Goal: Task Accomplishment & Management: Use online tool/utility

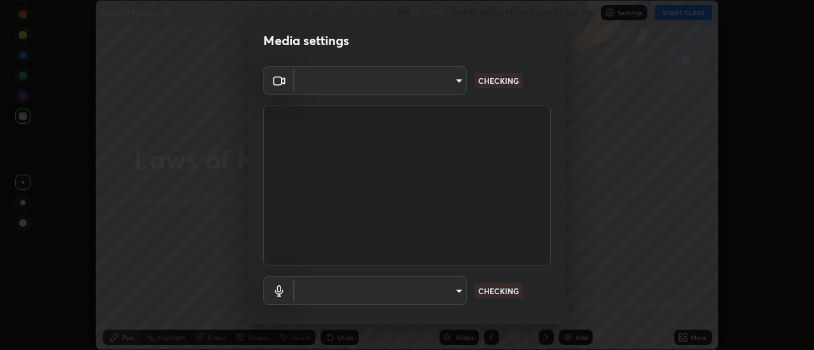
scroll to position [67, 0]
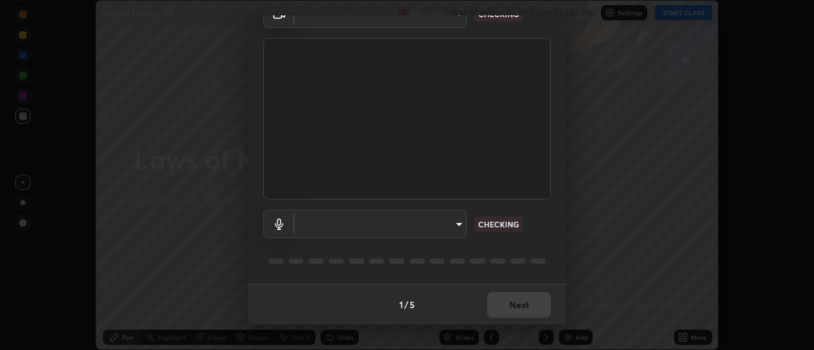
type input "985e4b1f72fc3b9494b48cef3b79fe3b682f9ae0bb15c20acfe574fe2aaad349"
type input "default"
click at [457, 224] on body "Erase all Laws of Motion - 08 Recording WAS SCHEDULED TO START AT 1:45 PM Setti…" at bounding box center [407, 175] width 814 height 350
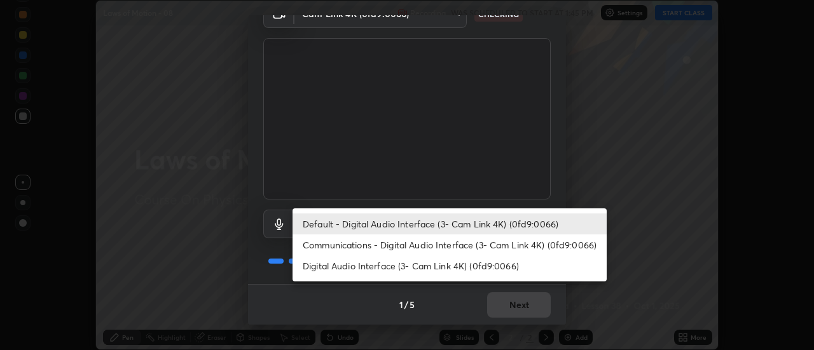
click at [463, 224] on li "Default - Digital Audio Interface (3- Cam Link 4K) (0fd9:0066)" at bounding box center [449, 224] width 314 height 21
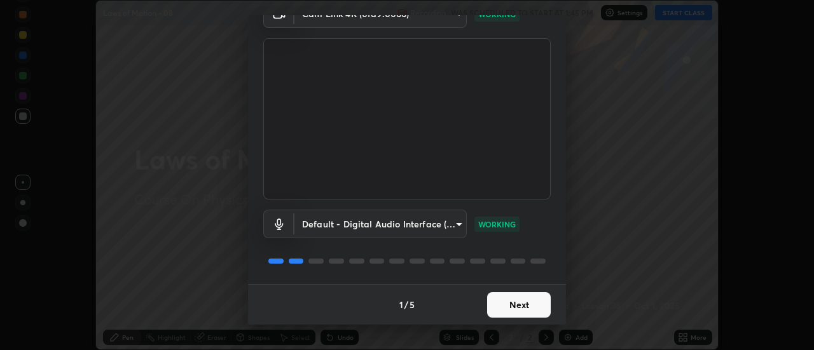
click at [517, 306] on button "Next" at bounding box center [519, 304] width 64 height 25
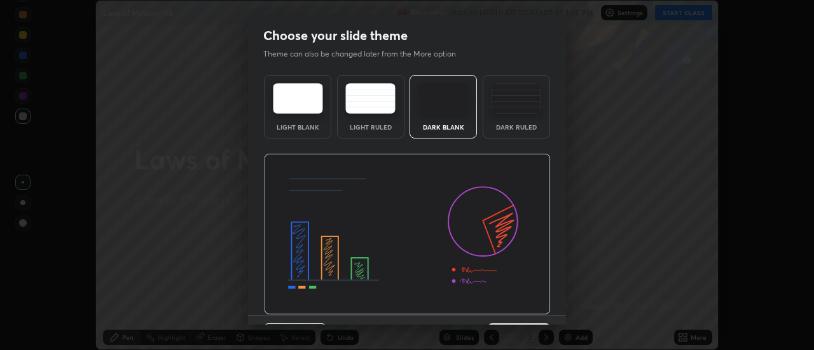
click at [520, 308] on img at bounding box center [407, 234] width 287 height 161
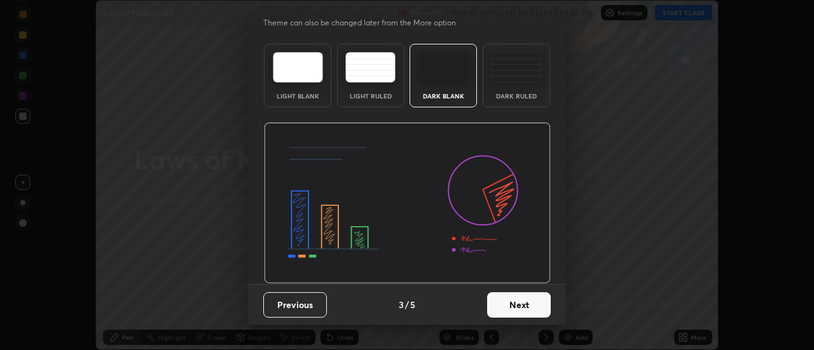
click at [520, 306] on button "Next" at bounding box center [519, 304] width 64 height 25
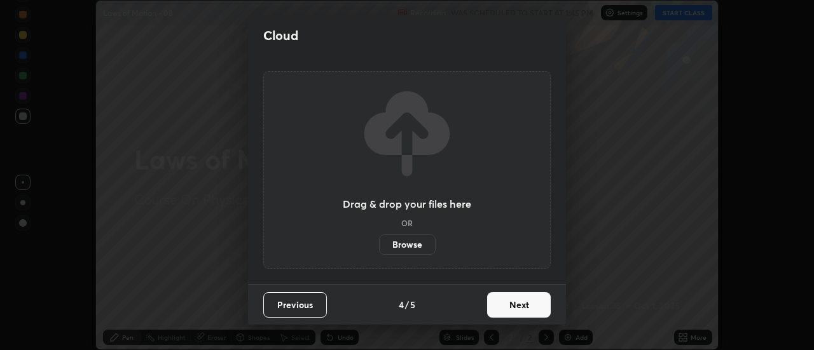
scroll to position [0, 0]
click at [523, 310] on button "Next" at bounding box center [519, 304] width 64 height 25
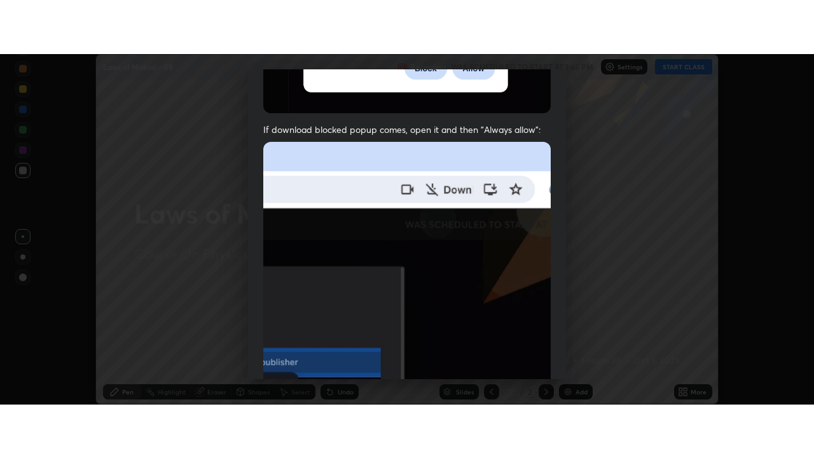
scroll to position [326, 0]
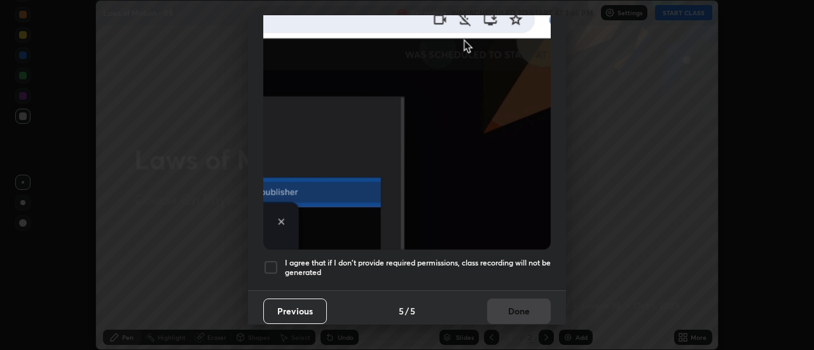
click at [488, 269] on h5 "I agree that if I don't provide required permissions, class recording will not …" at bounding box center [418, 268] width 266 height 20
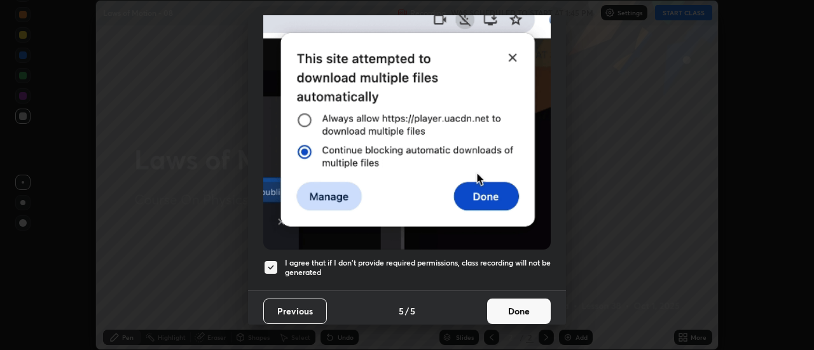
click at [515, 306] on button "Done" at bounding box center [519, 311] width 64 height 25
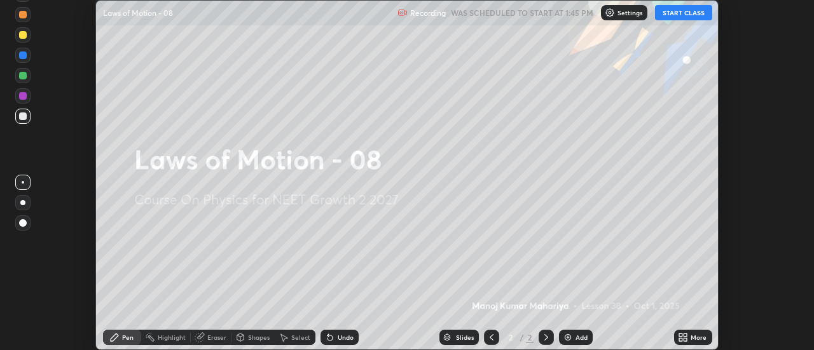
click at [682, 337] on icon at bounding box center [680, 335] width 3 height 3
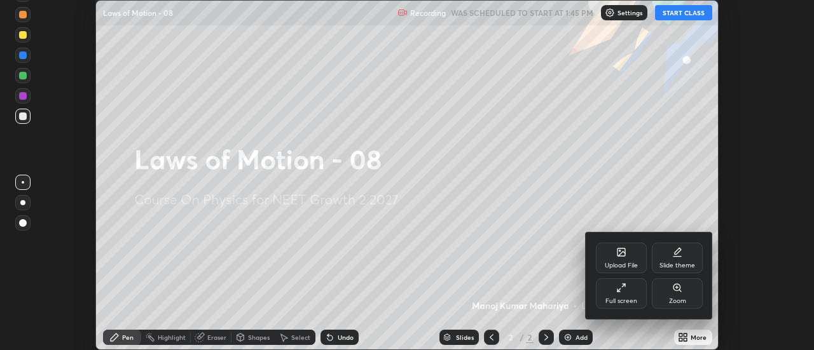
click at [623, 288] on icon at bounding box center [621, 288] width 10 height 10
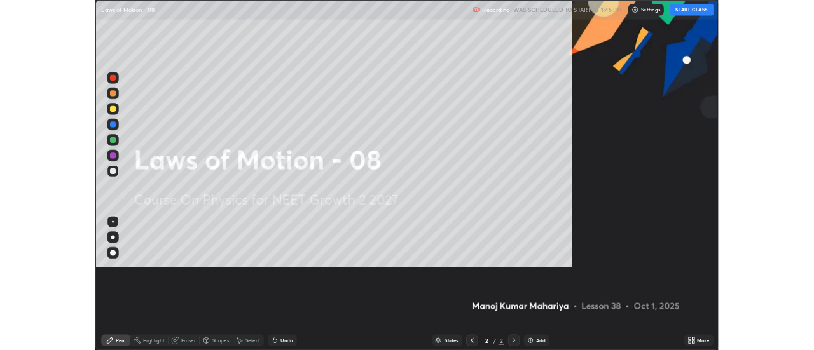
scroll to position [458, 814]
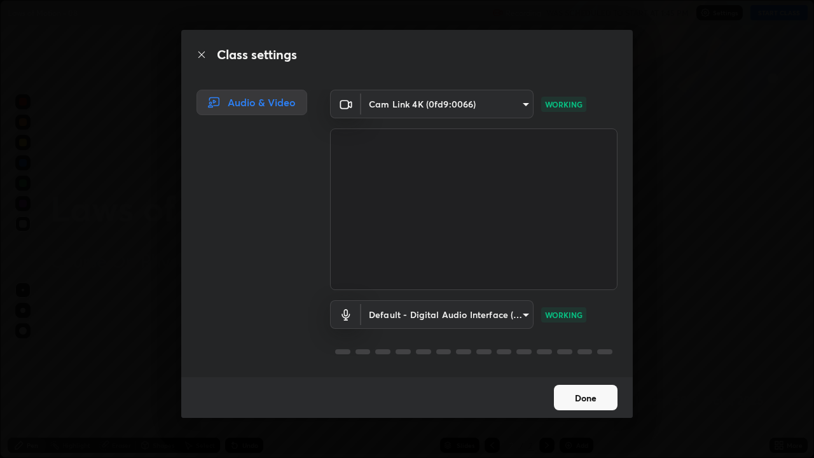
click at [600, 350] on button "Done" at bounding box center [586, 397] width 64 height 25
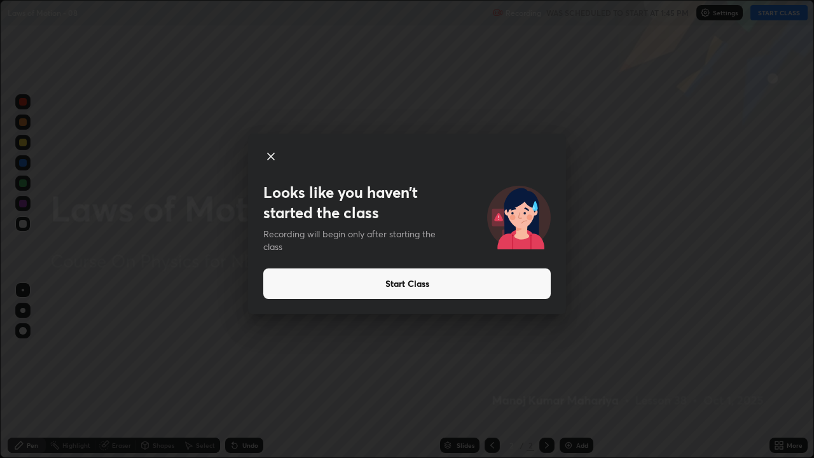
click at [538, 287] on button "Start Class" at bounding box center [406, 283] width 287 height 31
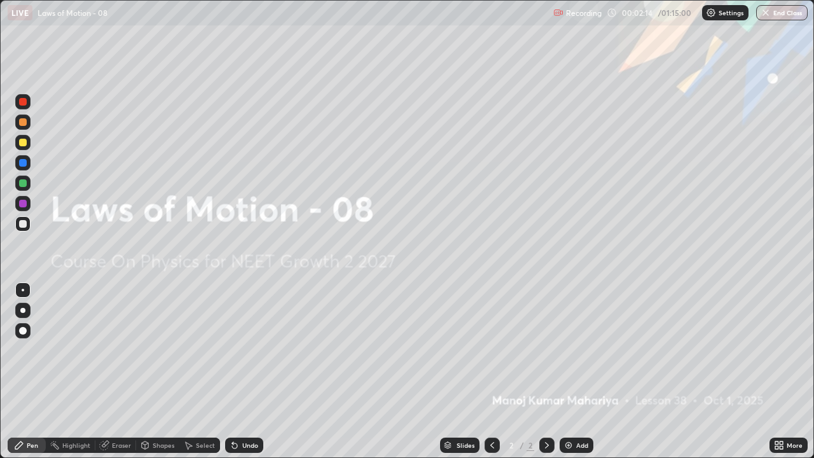
click at [575, 350] on div "Add" at bounding box center [576, 444] width 34 height 15
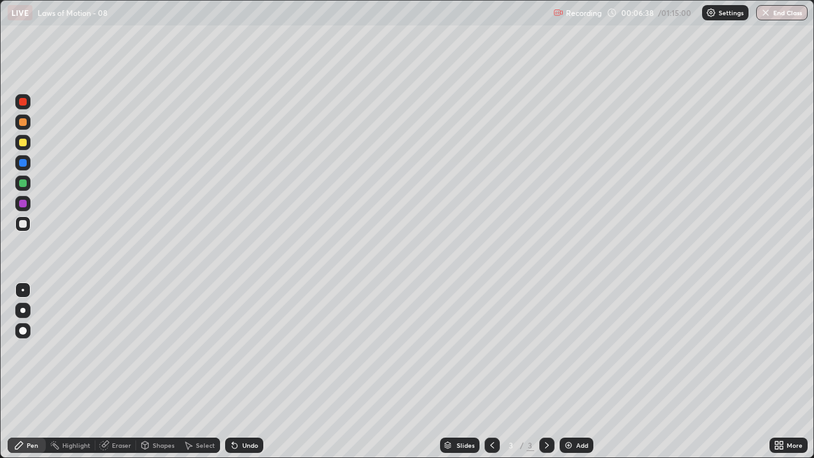
click at [21, 312] on div at bounding box center [22, 310] width 5 height 5
click at [24, 225] on div at bounding box center [23, 224] width 8 height 8
click at [122, 350] on div "Eraser" at bounding box center [121, 445] width 19 height 6
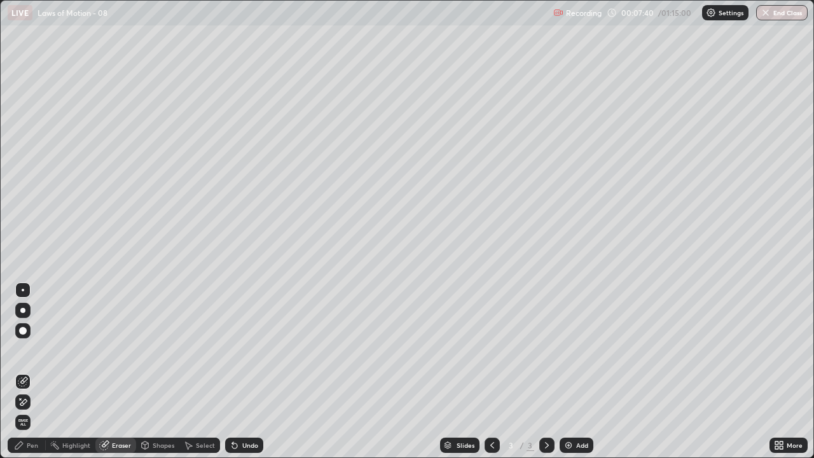
click at [35, 350] on div "Pen" at bounding box center [32, 445] width 11 height 6
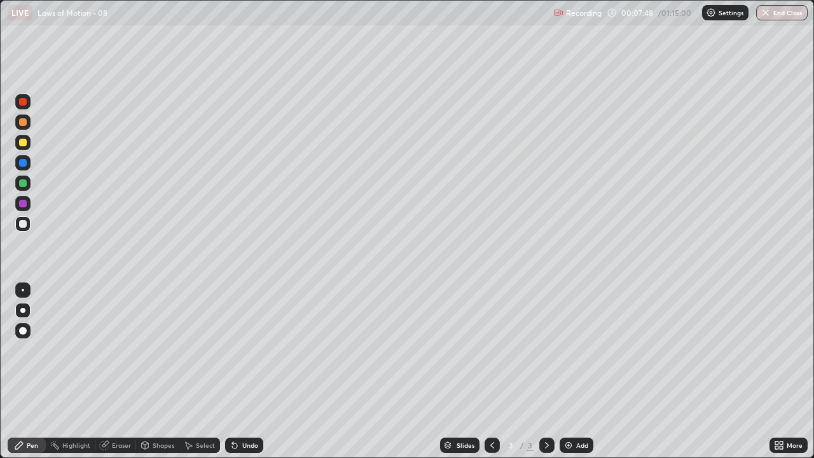
click at [25, 146] on div at bounding box center [22, 142] width 15 height 15
click at [568, 350] on div "Add" at bounding box center [576, 444] width 34 height 15
click at [24, 224] on div at bounding box center [23, 224] width 8 height 8
click at [28, 146] on div at bounding box center [22, 142] width 15 height 15
click at [232, 350] on icon at bounding box center [234, 445] width 5 height 5
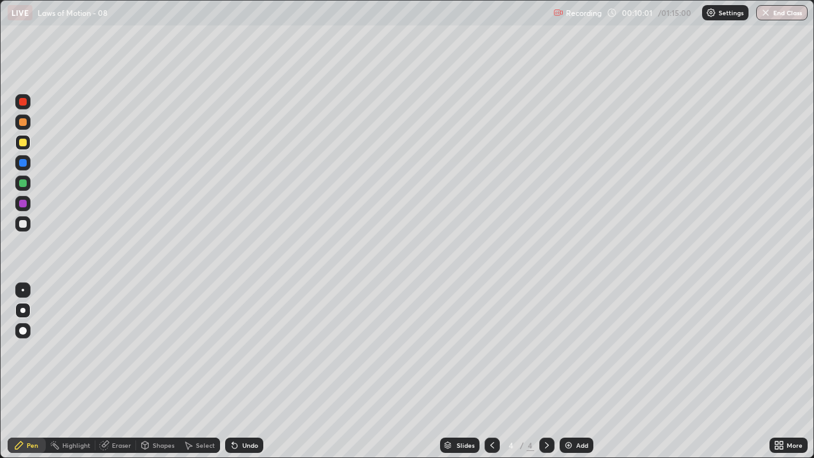
click at [233, 350] on icon at bounding box center [234, 445] width 5 height 5
click at [232, 350] on icon at bounding box center [234, 445] width 5 height 5
click at [230, 350] on icon at bounding box center [235, 445] width 10 height 10
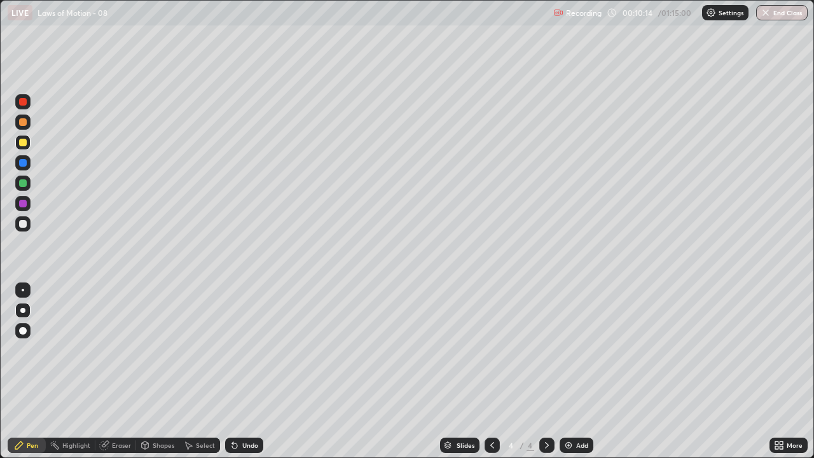
click at [233, 350] on icon at bounding box center [234, 445] width 5 height 5
click at [21, 224] on div at bounding box center [23, 224] width 8 height 8
click at [239, 350] on div "Undo" at bounding box center [244, 444] width 38 height 15
click at [233, 350] on icon at bounding box center [234, 445] width 5 height 5
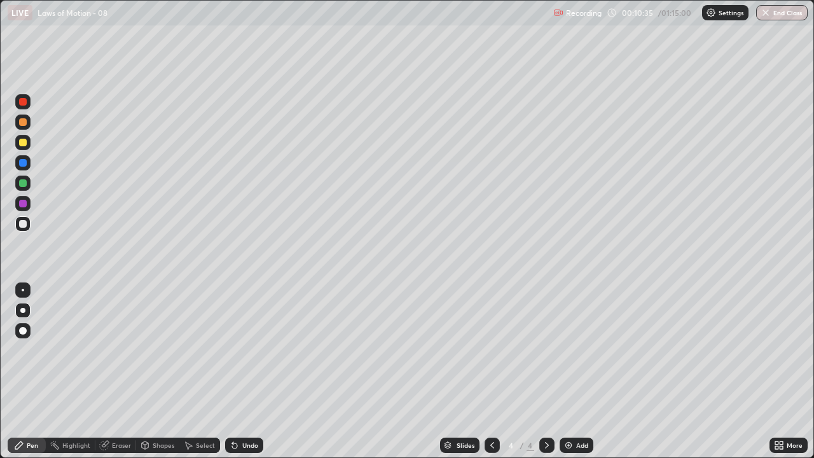
click at [232, 350] on icon at bounding box center [232, 442] width 1 height 1
click at [572, 350] on img at bounding box center [568, 445] width 10 height 10
click at [23, 226] on div at bounding box center [23, 224] width 8 height 8
click at [165, 350] on div "Shapes" at bounding box center [164, 445] width 22 height 6
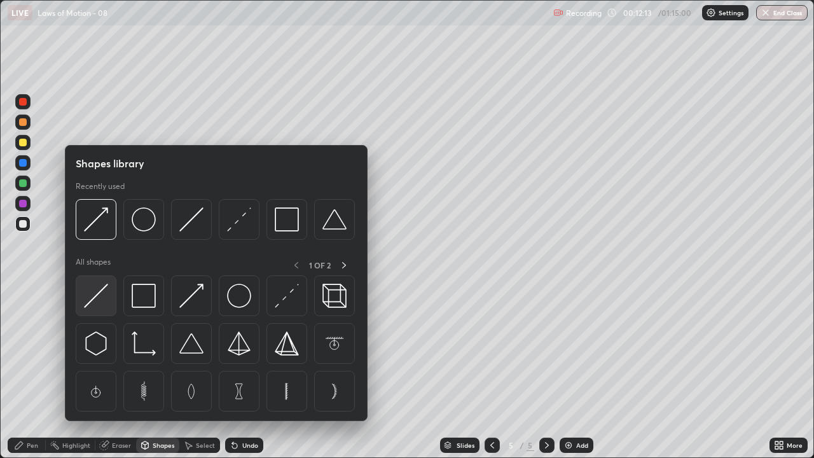
click at [100, 288] on img at bounding box center [96, 296] width 24 height 24
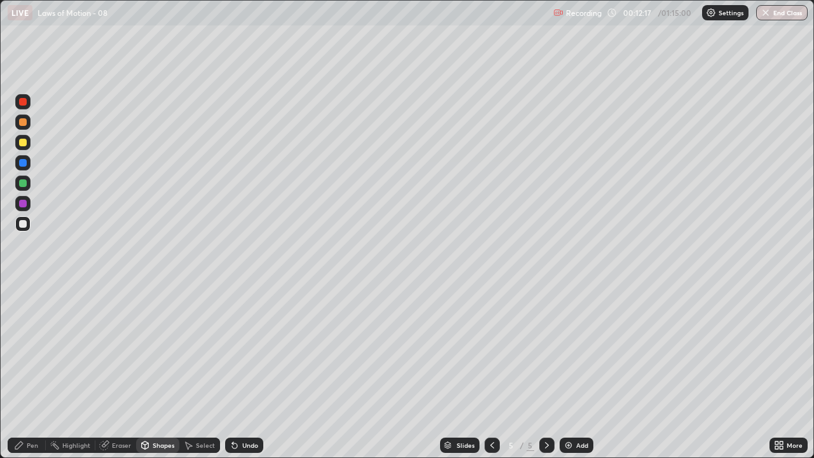
click at [35, 350] on div "Pen" at bounding box center [32, 445] width 11 height 6
click at [20, 227] on div at bounding box center [23, 224] width 8 height 8
click at [232, 350] on icon at bounding box center [234, 445] width 5 height 5
click at [23, 143] on div at bounding box center [23, 143] width 8 height 8
click at [18, 183] on div at bounding box center [22, 182] width 15 height 15
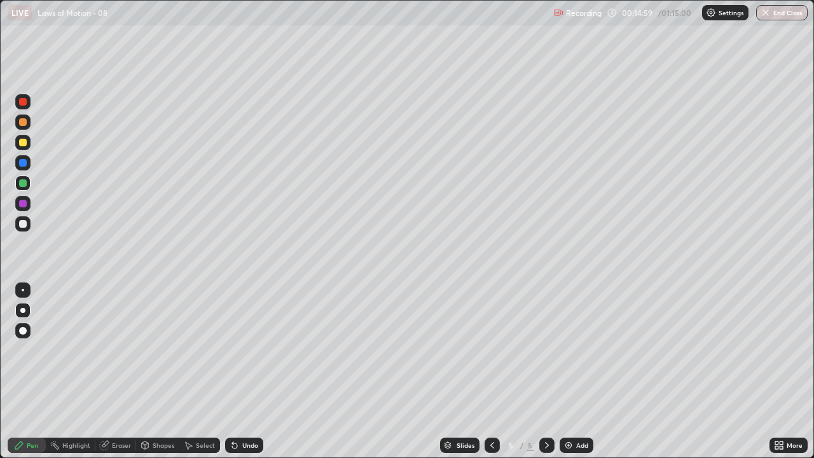
click at [232, 350] on icon at bounding box center [232, 442] width 1 height 1
click at [24, 182] on div at bounding box center [23, 183] width 8 height 8
click at [149, 322] on button "Undo" at bounding box center [165, 326] width 37 height 15
click at [25, 104] on div at bounding box center [23, 102] width 8 height 8
click at [570, 350] on img at bounding box center [568, 445] width 10 height 10
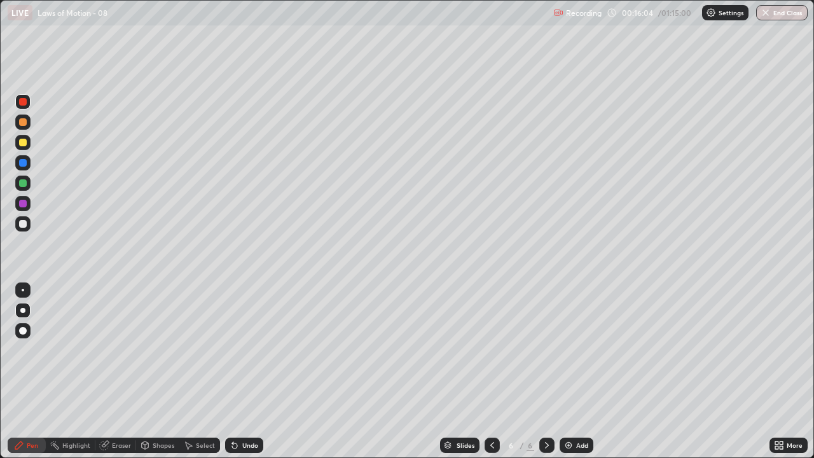
click at [23, 223] on div at bounding box center [23, 224] width 8 height 8
click at [23, 105] on div at bounding box center [23, 102] width 8 height 8
click at [232, 350] on icon at bounding box center [234, 445] width 5 height 5
click at [230, 350] on icon at bounding box center [235, 445] width 10 height 10
click at [486, 350] on div at bounding box center [491, 444] width 15 height 15
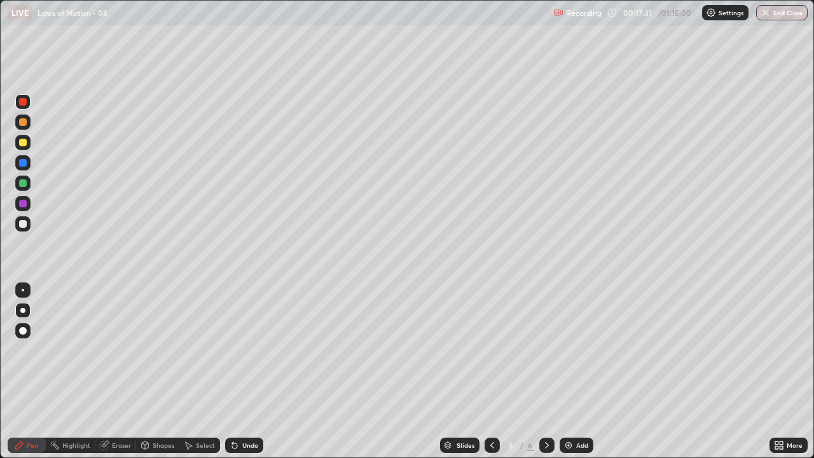
click at [546, 350] on div at bounding box center [546, 444] width 15 height 25
click at [233, 350] on icon at bounding box center [234, 445] width 5 height 5
click at [232, 350] on icon at bounding box center [234, 445] width 5 height 5
click at [231, 350] on div "Undo" at bounding box center [244, 444] width 38 height 15
click at [234, 350] on icon at bounding box center [234, 445] width 5 height 5
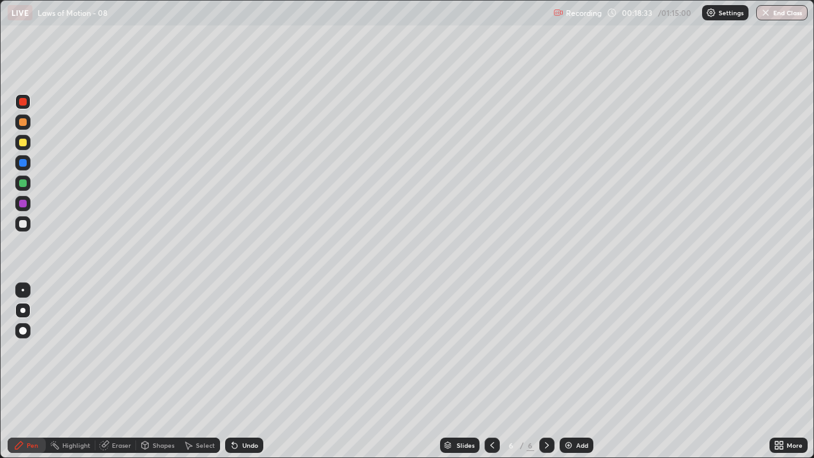
click at [238, 350] on div "Undo" at bounding box center [244, 444] width 38 height 15
click at [237, 350] on icon at bounding box center [235, 445] width 10 height 10
click at [240, 350] on div "Undo" at bounding box center [244, 444] width 38 height 15
click at [237, 350] on icon at bounding box center [235, 445] width 10 height 10
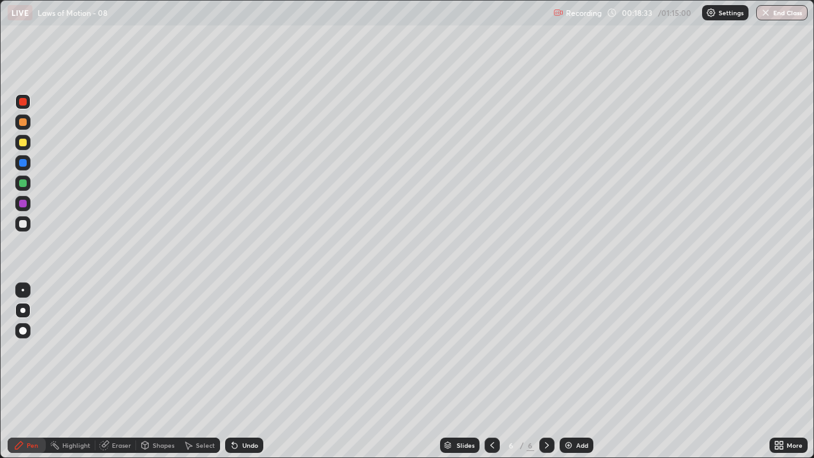
click at [233, 350] on icon at bounding box center [234, 445] width 5 height 5
click at [236, 350] on icon at bounding box center [235, 445] width 10 height 10
click at [238, 350] on div "Undo" at bounding box center [244, 444] width 38 height 15
click at [241, 350] on div "Undo" at bounding box center [244, 444] width 38 height 15
click at [242, 350] on div "Undo" at bounding box center [244, 444] width 38 height 15
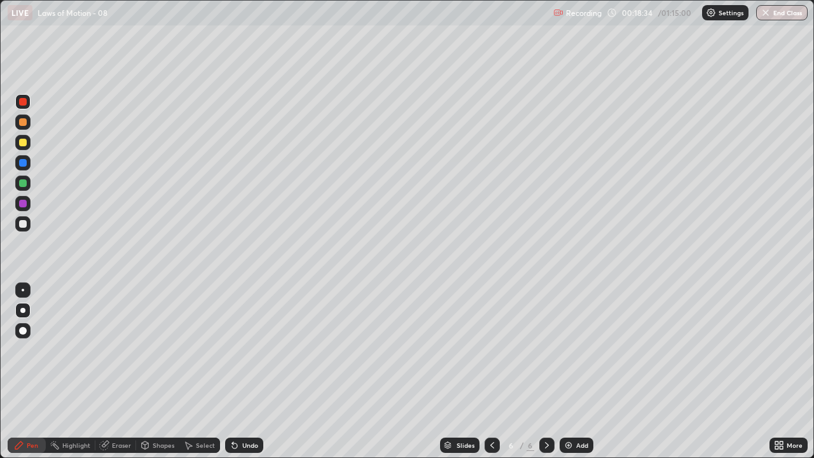
click at [242, 350] on div "Undo" at bounding box center [244, 444] width 38 height 15
click at [233, 350] on icon at bounding box center [234, 445] width 5 height 5
click at [33, 350] on div "Pen" at bounding box center [32, 445] width 11 height 6
click at [23, 329] on div at bounding box center [23, 331] width 8 height 8
click at [24, 224] on div at bounding box center [23, 224] width 8 height 8
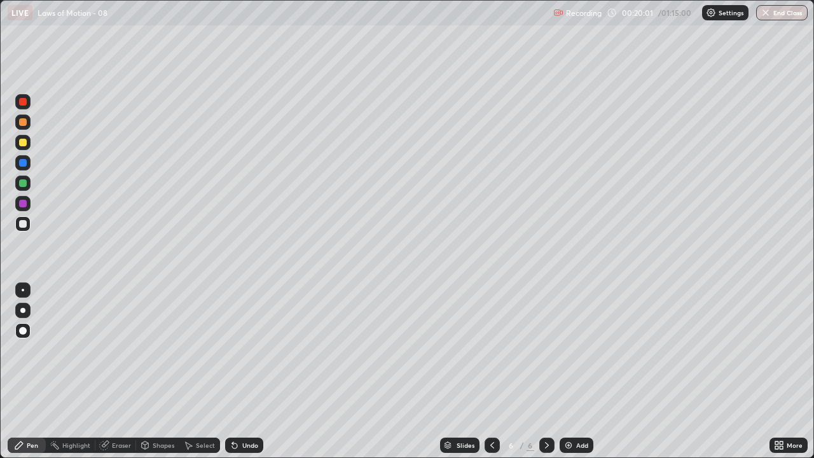
click at [24, 144] on div at bounding box center [23, 143] width 8 height 8
click at [27, 225] on div at bounding box center [22, 223] width 15 height 15
click at [22, 289] on div at bounding box center [23, 290] width 3 height 3
click at [24, 104] on div at bounding box center [23, 102] width 8 height 8
click at [232, 350] on icon at bounding box center [234, 445] width 5 height 5
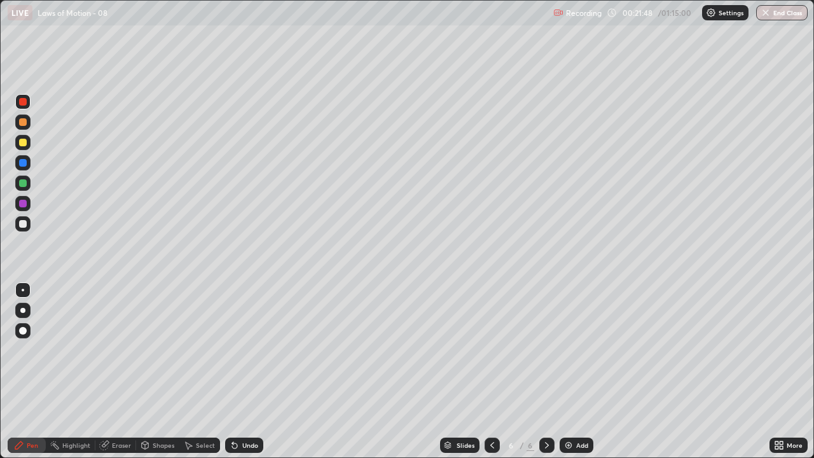
click at [20, 223] on div at bounding box center [23, 224] width 8 height 8
click at [24, 102] on div at bounding box center [23, 102] width 8 height 8
click at [491, 350] on icon at bounding box center [492, 445] width 10 height 10
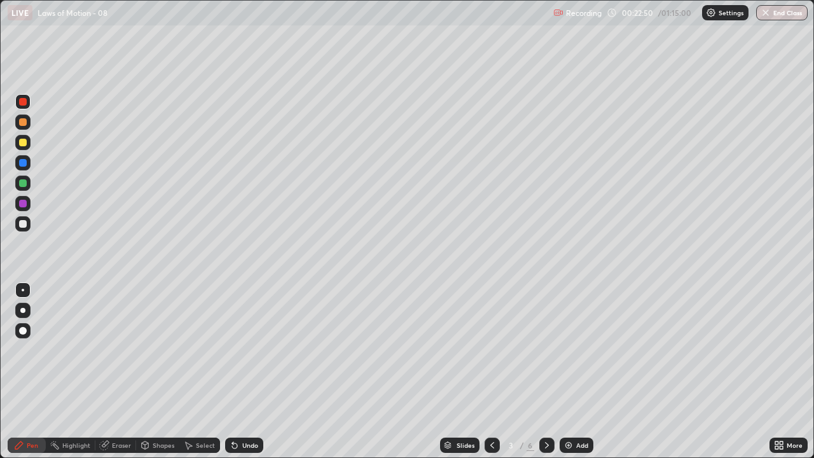
click at [491, 350] on icon at bounding box center [492, 445] width 10 height 10
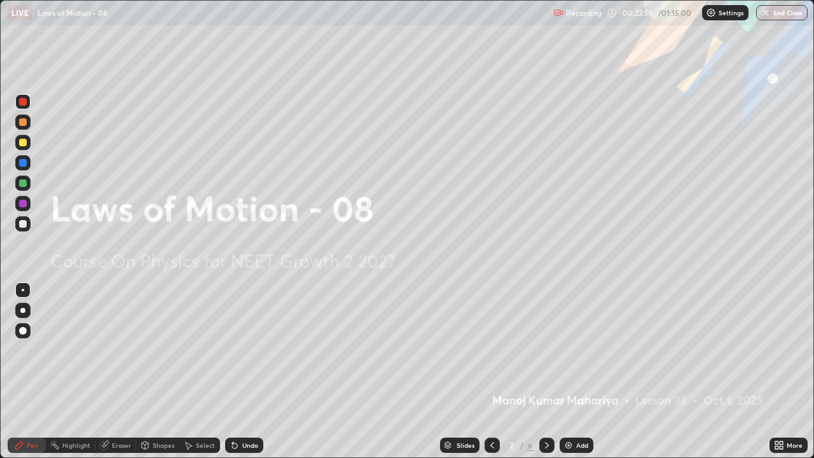
click at [545, 350] on icon at bounding box center [547, 445] width 10 height 10
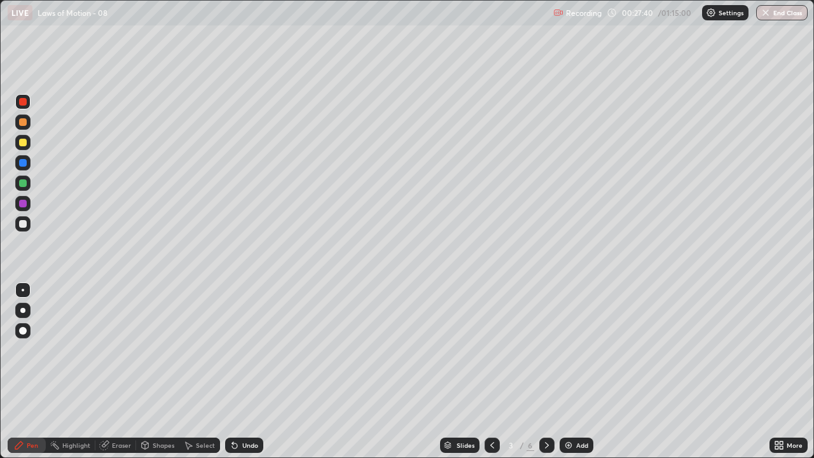
click at [545, 350] on icon at bounding box center [547, 445] width 10 height 10
click at [22, 147] on div at bounding box center [22, 142] width 15 height 15
click at [23, 310] on div at bounding box center [22, 310] width 5 height 5
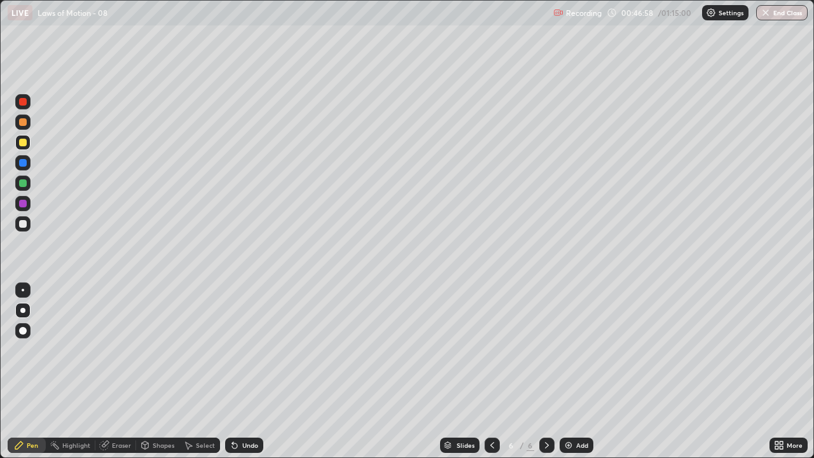
click at [28, 350] on div "Pen" at bounding box center [32, 445] width 11 height 6
click at [22, 224] on div at bounding box center [23, 224] width 8 height 8
click at [232, 350] on icon at bounding box center [234, 445] width 5 height 5
click at [233, 350] on icon at bounding box center [234, 445] width 5 height 5
click at [236, 350] on icon at bounding box center [235, 445] width 10 height 10
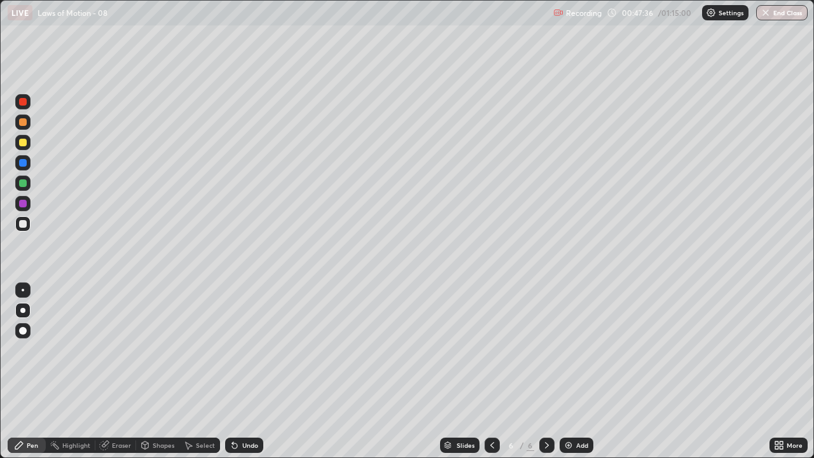
click at [233, 350] on icon at bounding box center [234, 445] width 5 height 5
click at [234, 350] on icon at bounding box center [234, 445] width 5 height 5
click at [236, 350] on icon at bounding box center [235, 445] width 10 height 10
click at [235, 350] on icon at bounding box center [234, 445] width 5 height 5
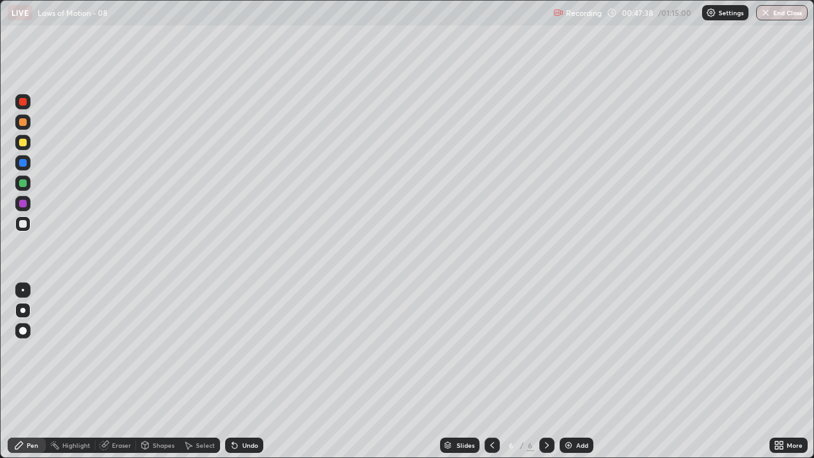
click at [233, 350] on icon at bounding box center [234, 445] width 5 height 5
click at [232, 350] on icon at bounding box center [234, 445] width 5 height 5
click at [235, 350] on icon at bounding box center [234, 445] width 5 height 5
click at [574, 350] on div "Add" at bounding box center [576, 444] width 34 height 15
click at [25, 226] on div at bounding box center [23, 224] width 8 height 8
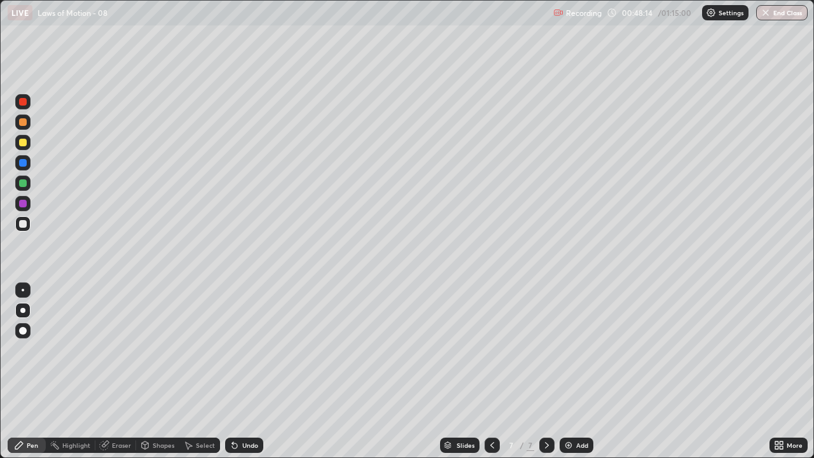
click at [23, 145] on div at bounding box center [23, 143] width 8 height 8
click at [20, 225] on div at bounding box center [23, 224] width 8 height 8
click at [22, 106] on div at bounding box center [22, 101] width 15 height 15
click at [21, 223] on div at bounding box center [23, 224] width 8 height 8
click at [22, 123] on div at bounding box center [23, 122] width 8 height 8
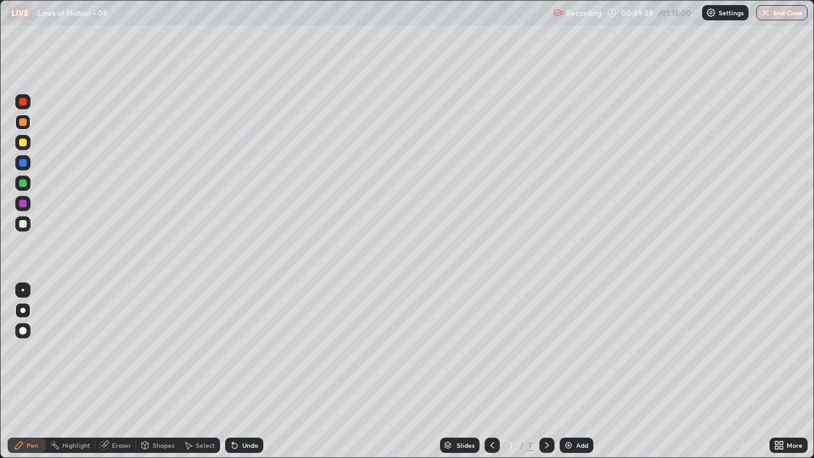
click at [23, 105] on div at bounding box center [23, 102] width 8 height 8
click at [233, 350] on icon at bounding box center [234, 445] width 5 height 5
click at [232, 350] on icon at bounding box center [232, 442] width 1 height 1
click at [233, 350] on icon at bounding box center [234, 445] width 5 height 5
click at [23, 142] on div at bounding box center [23, 143] width 8 height 8
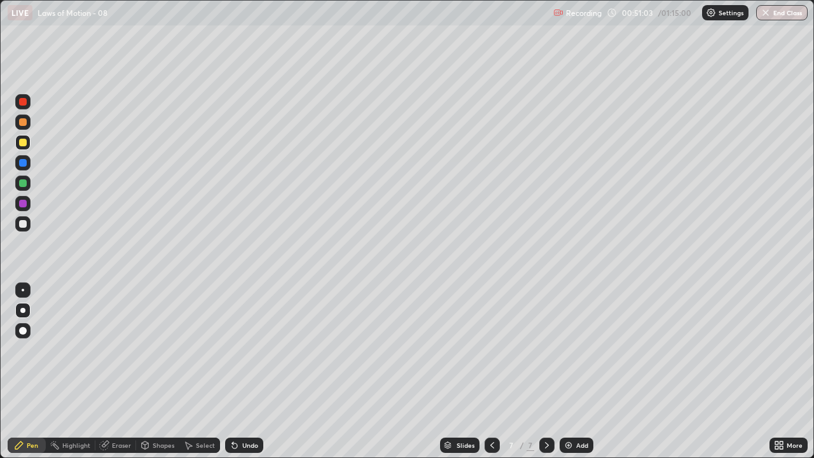
click at [565, 350] on img at bounding box center [568, 445] width 10 height 10
click at [22, 224] on div at bounding box center [23, 224] width 8 height 8
click at [23, 103] on div at bounding box center [23, 102] width 8 height 8
click at [25, 221] on div at bounding box center [23, 224] width 8 height 8
click at [491, 350] on icon at bounding box center [492, 445] width 10 height 10
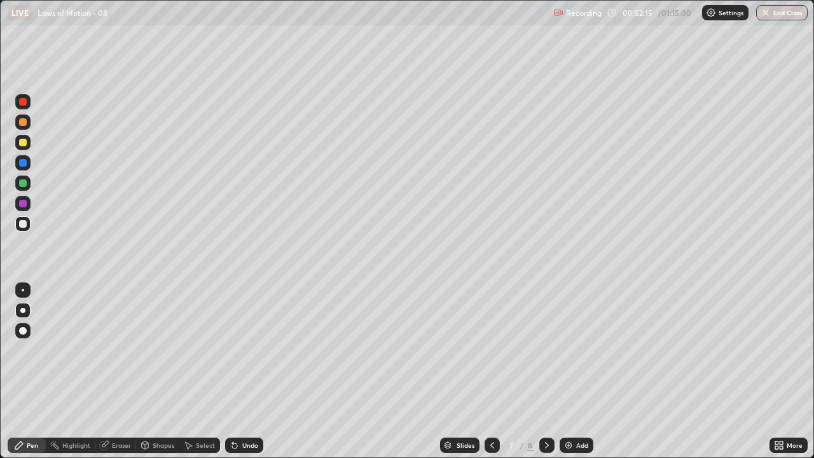
click at [490, 350] on icon at bounding box center [492, 445] width 10 height 10
click at [24, 142] on div at bounding box center [23, 143] width 8 height 8
click at [232, 350] on icon at bounding box center [234, 445] width 5 height 5
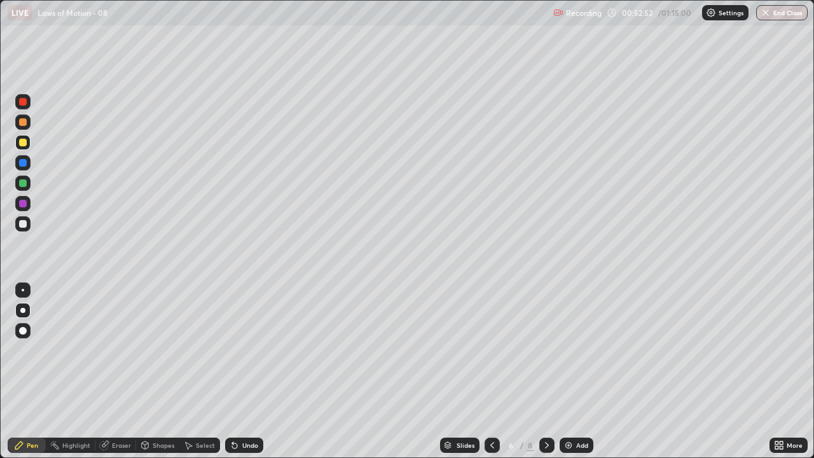
click at [232, 350] on icon at bounding box center [234, 445] width 5 height 5
click at [233, 350] on icon at bounding box center [234, 445] width 5 height 5
click at [230, 350] on icon at bounding box center [235, 445] width 10 height 10
click at [232, 350] on icon at bounding box center [234, 445] width 5 height 5
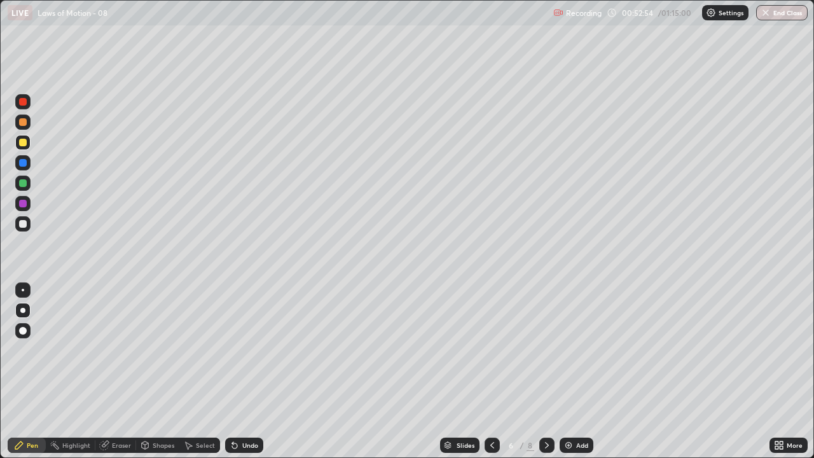
click at [233, 350] on icon at bounding box center [234, 445] width 5 height 5
click at [545, 350] on icon at bounding box center [547, 445] width 10 height 10
click at [551, 350] on div at bounding box center [546, 444] width 15 height 15
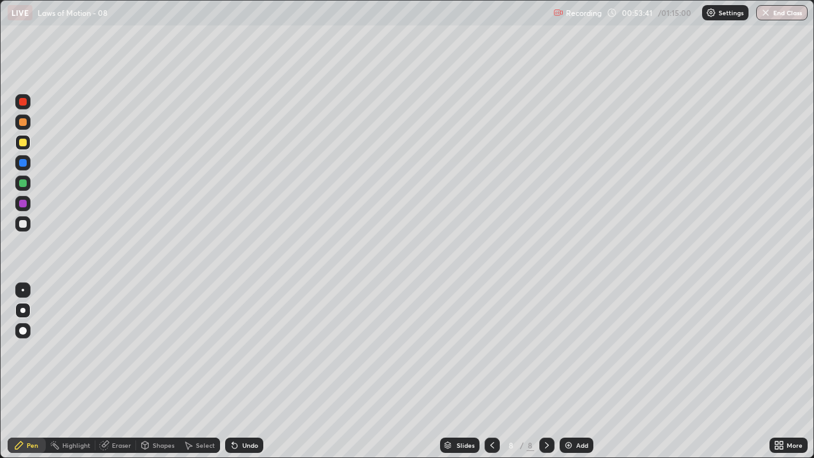
click at [32, 350] on div "Pen" at bounding box center [32, 445] width 11 height 6
click at [23, 310] on div at bounding box center [22, 310] width 5 height 5
click at [27, 228] on div at bounding box center [22, 223] width 15 height 15
click at [23, 144] on div at bounding box center [23, 143] width 8 height 8
click at [233, 350] on icon at bounding box center [235, 445] width 10 height 10
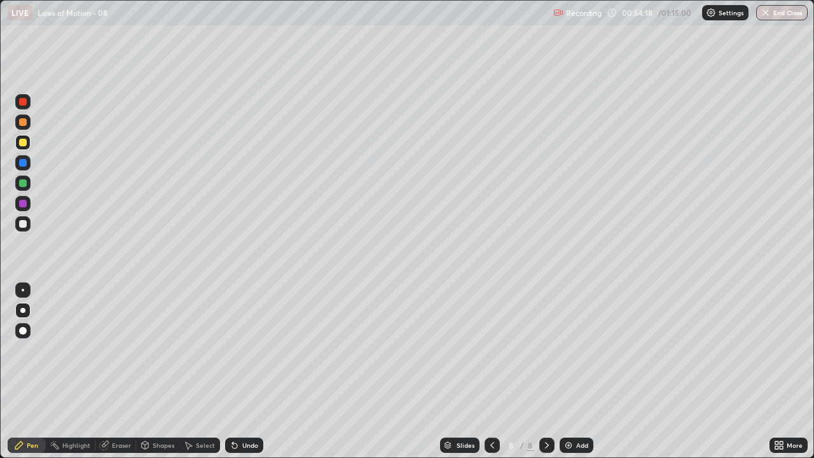
click at [233, 350] on icon at bounding box center [234, 445] width 5 height 5
click at [563, 350] on img at bounding box center [568, 445] width 10 height 10
click at [20, 141] on div at bounding box center [23, 143] width 8 height 8
click at [21, 223] on div at bounding box center [23, 224] width 8 height 8
click at [24, 104] on div at bounding box center [23, 102] width 8 height 8
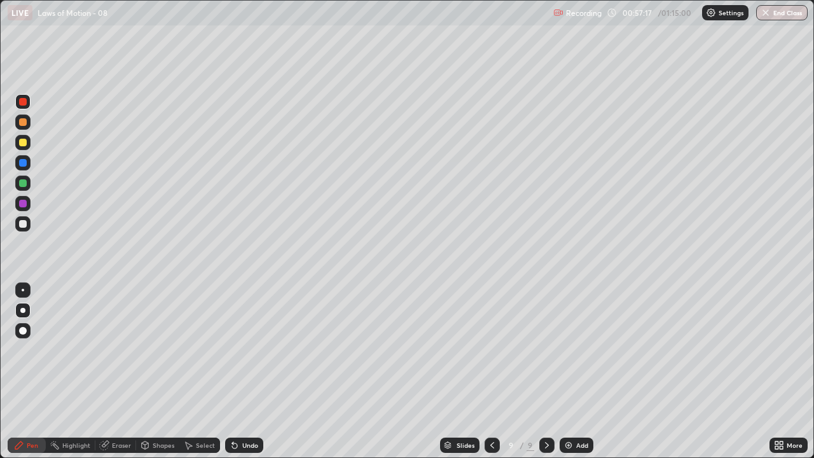
click at [565, 350] on img at bounding box center [568, 445] width 10 height 10
click at [19, 223] on div at bounding box center [23, 224] width 8 height 8
click at [235, 350] on icon at bounding box center [235, 445] width 10 height 10
click at [22, 140] on div at bounding box center [23, 143] width 8 height 8
click at [26, 221] on div at bounding box center [22, 223] width 15 height 15
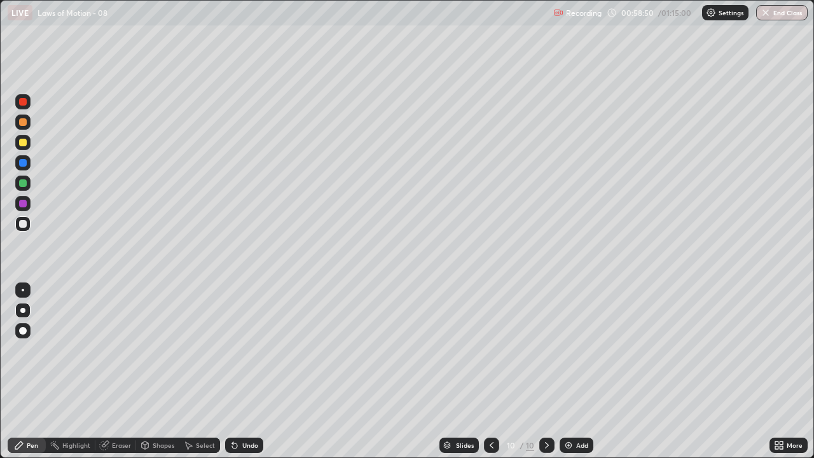
click at [22, 143] on div at bounding box center [23, 143] width 8 height 8
click at [21, 104] on div at bounding box center [23, 102] width 8 height 8
click at [22, 143] on div at bounding box center [23, 143] width 8 height 8
click at [17, 101] on div at bounding box center [22, 101] width 15 height 15
click at [491, 350] on icon at bounding box center [491, 445] width 10 height 10
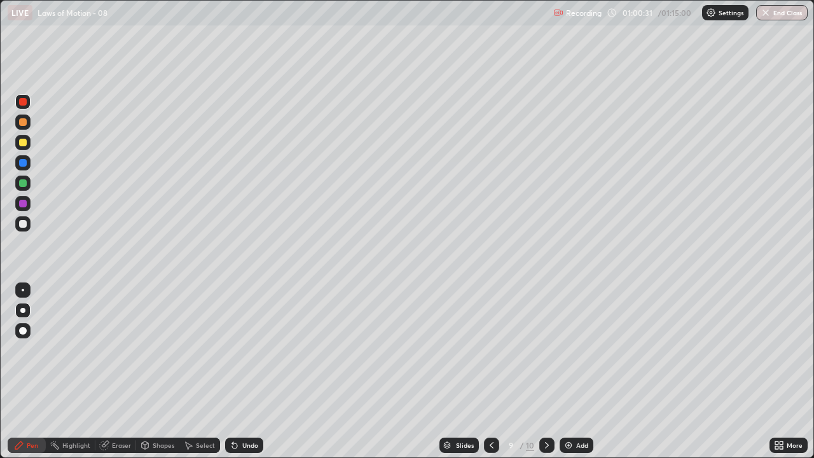
click at [490, 350] on icon at bounding box center [491, 445] width 10 height 10
click at [488, 350] on icon at bounding box center [491, 445] width 10 height 10
click at [490, 350] on icon at bounding box center [491, 445] width 10 height 10
click at [546, 350] on icon at bounding box center [547, 445] width 4 height 6
click at [545, 350] on icon at bounding box center [547, 445] width 4 height 6
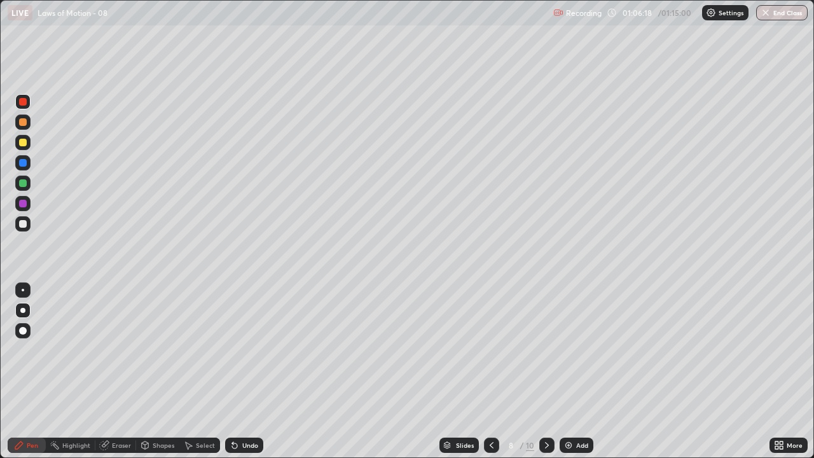
click at [549, 350] on div at bounding box center [546, 444] width 15 height 15
click at [545, 350] on icon at bounding box center [547, 445] width 10 height 10
click at [778, 18] on button "End Class" at bounding box center [782, 12] width 50 height 15
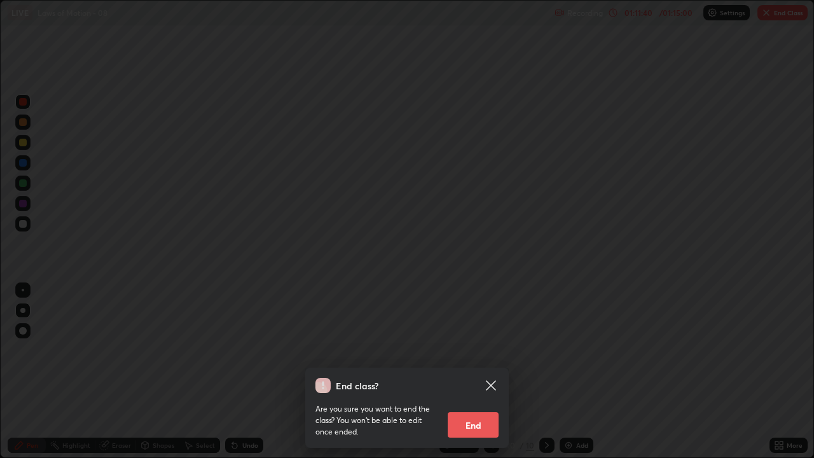
click at [483, 350] on button "End" at bounding box center [473, 424] width 51 height 25
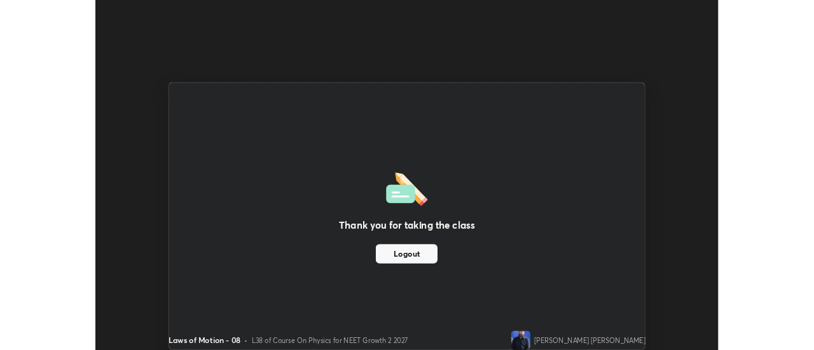
scroll to position [63224, 62760]
